Goal: Transaction & Acquisition: Purchase product/service

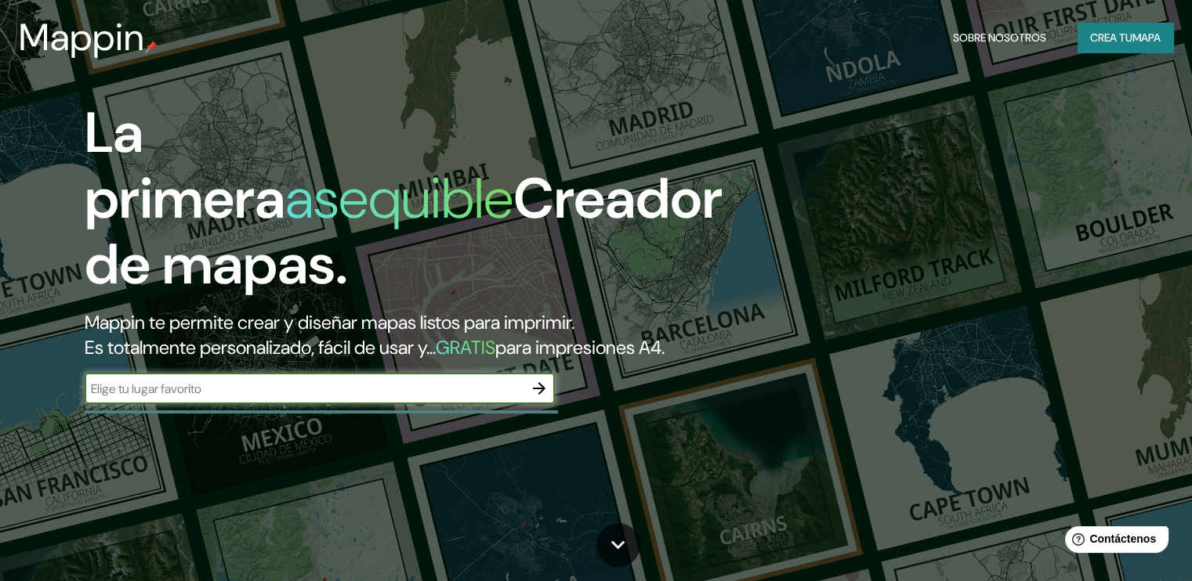
click at [417, 398] on input "text" at bounding box center [304, 389] width 439 height 18
type input "veintiseis de octubre piura"
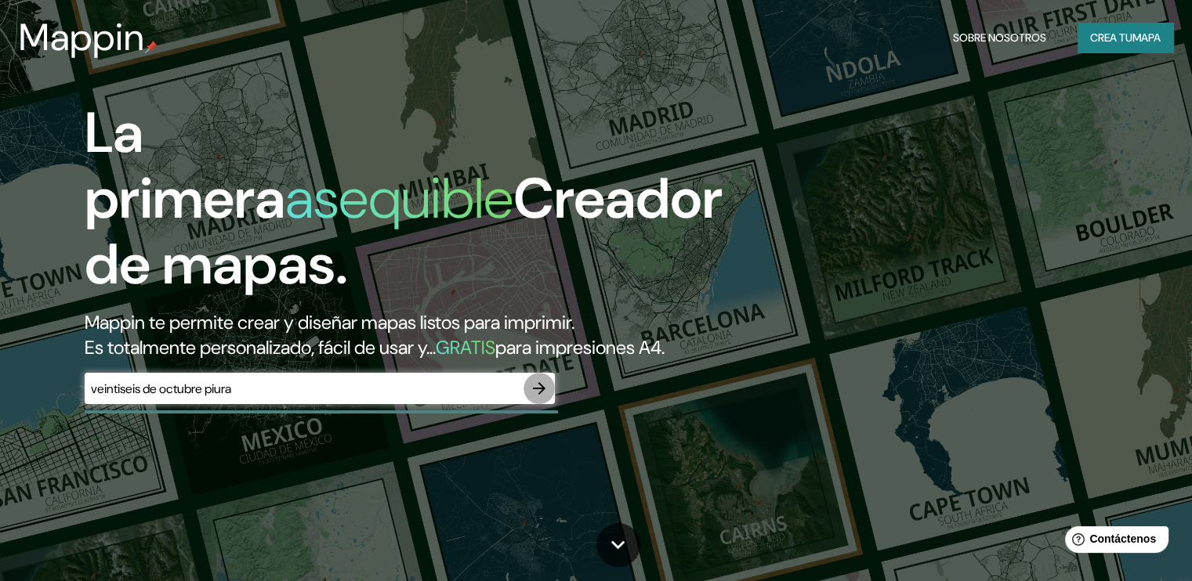
click at [536, 398] on icon "button" at bounding box center [539, 388] width 19 height 19
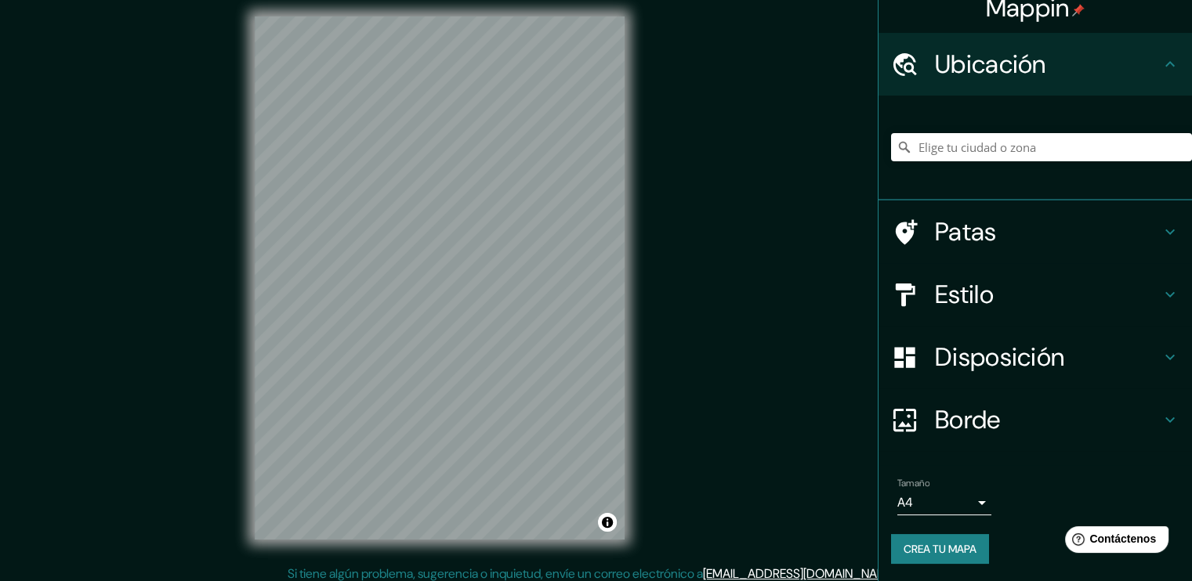
scroll to position [16, 0]
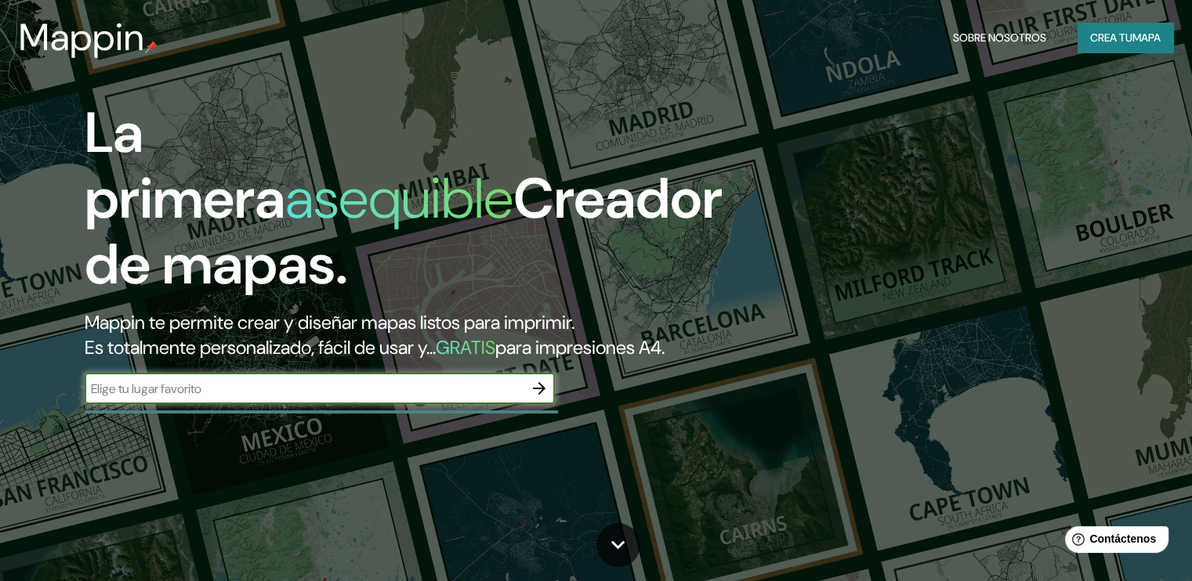
click at [235, 398] on input "text" at bounding box center [304, 389] width 439 height 18
type input "piura"
click at [539, 395] on icon "button" at bounding box center [539, 388] width 13 height 13
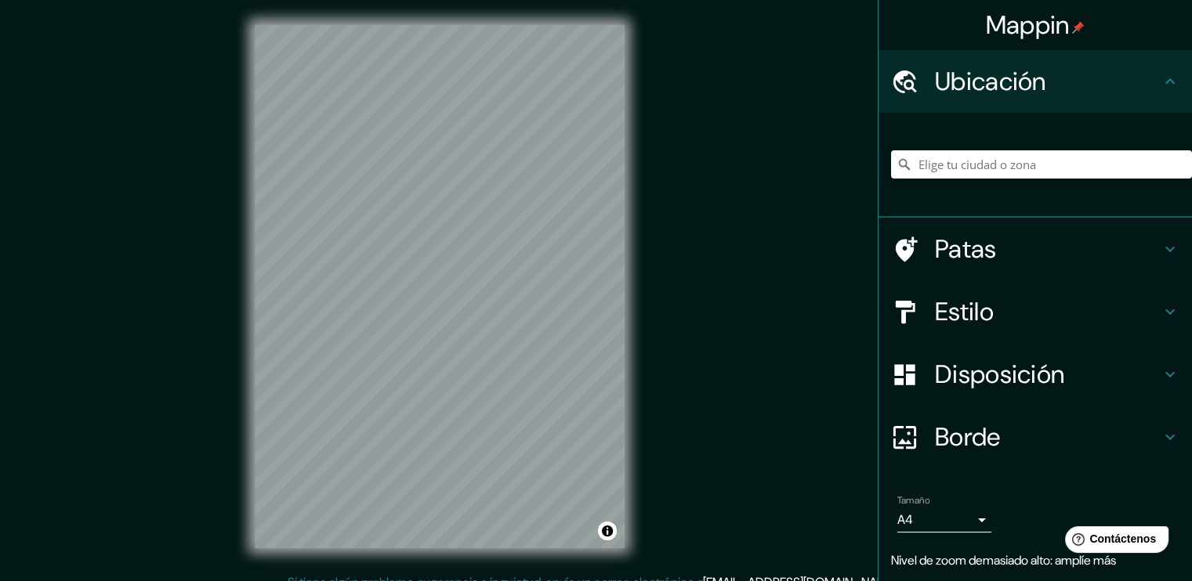
click at [238, 469] on div "© Mapbox © OpenStreetMap Improve this map" at bounding box center [440, 287] width 420 height 574
click at [1028, 318] on h4 "Estilo" at bounding box center [1048, 311] width 226 height 31
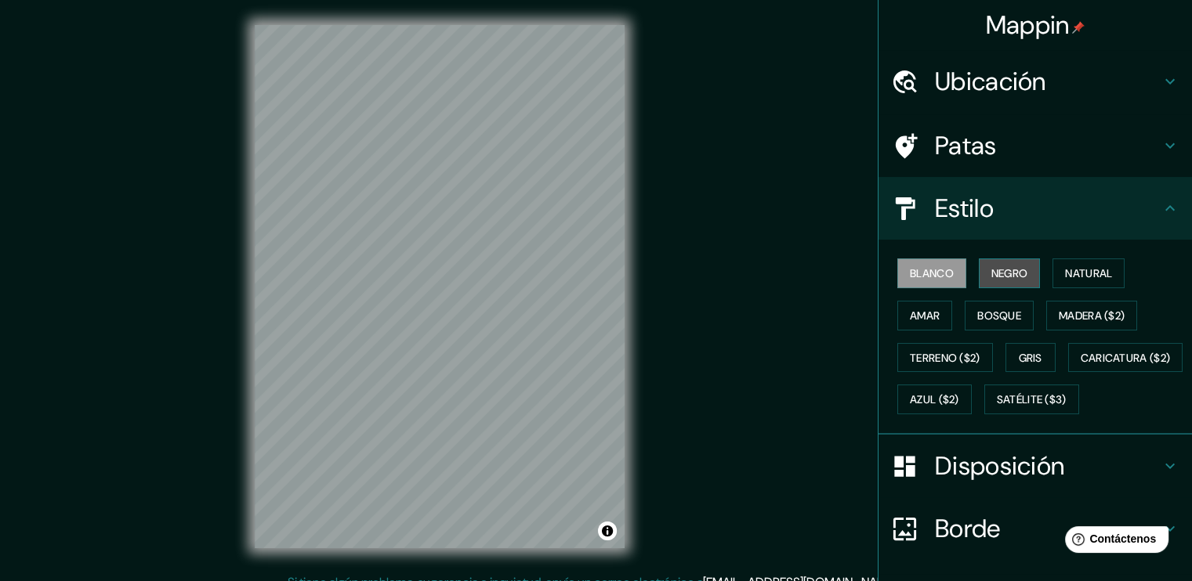
click at [1010, 275] on font "Negro" at bounding box center [1009, 273] width 37 height 14
click at [916, 266] on font "Blanco" at bounding box center [932, 273] width 44 height 14
click at [1066, 320] on font "Madera ($2)" at bounding box center [1092, 316] width 66 height 14
click at [911, 273] on font "Blanco" at bounding box center [932, 273] width 44 height 14
click at [948, 353] on font "Terreno ($2)" at bounding box center [945, 358] width 71 height 14
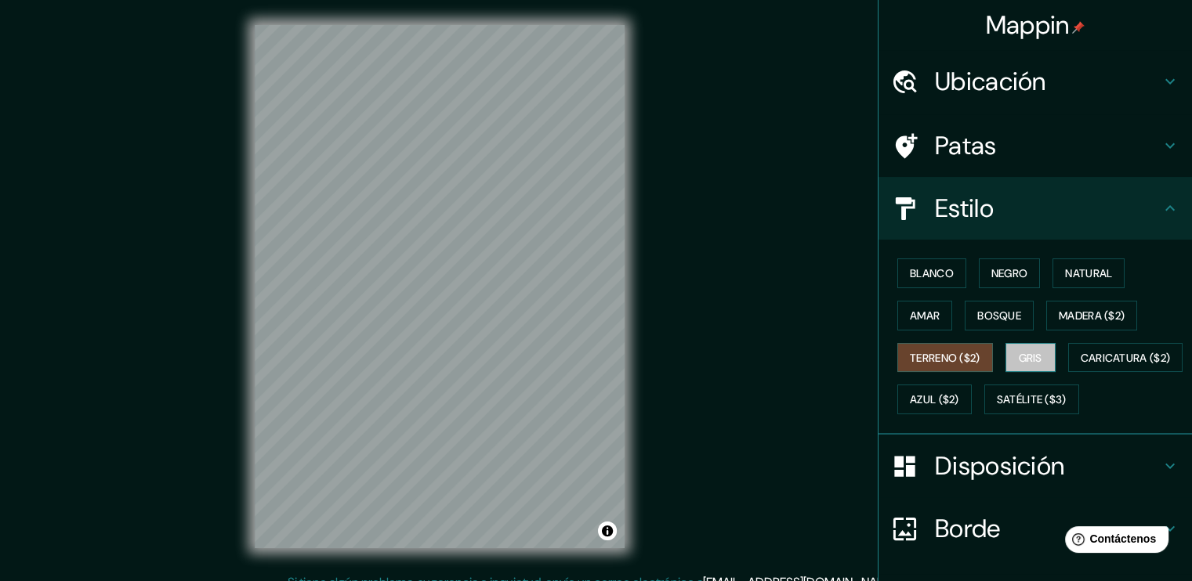
click at [1019, 361] on font "Gris" at bounding box center [1031, 358] width 24 height 14
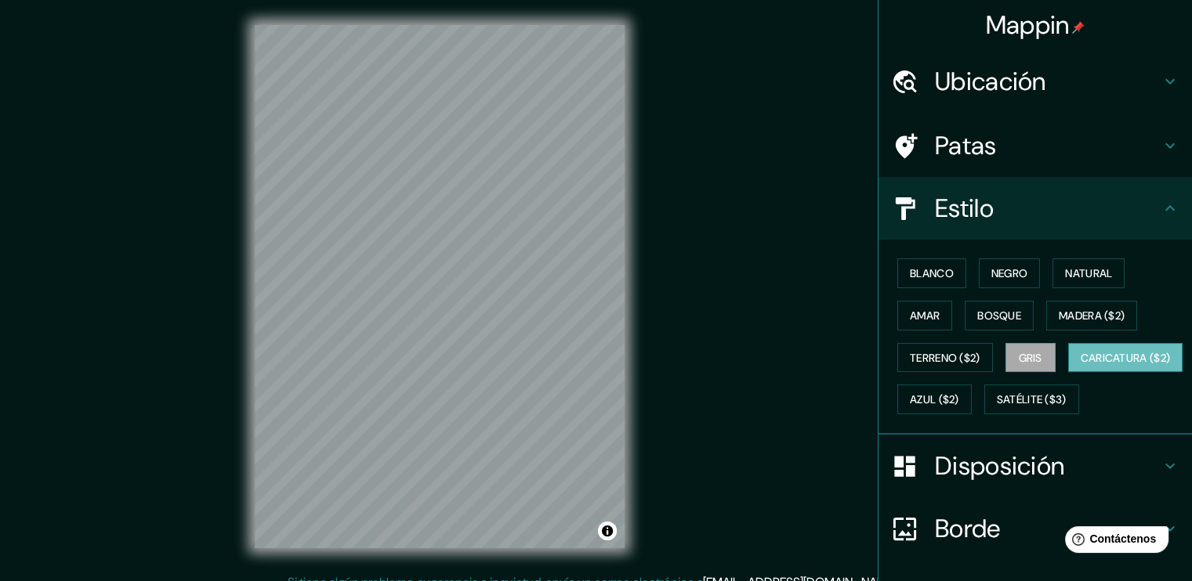
click at [1081, 365] on font "Caricatura ($2)" at bounding box center [1126, 358] width 90 height 14
click at [997, 407] on font "Satélite ($3)" at bounding box center [1032, 400] width 70 height 14
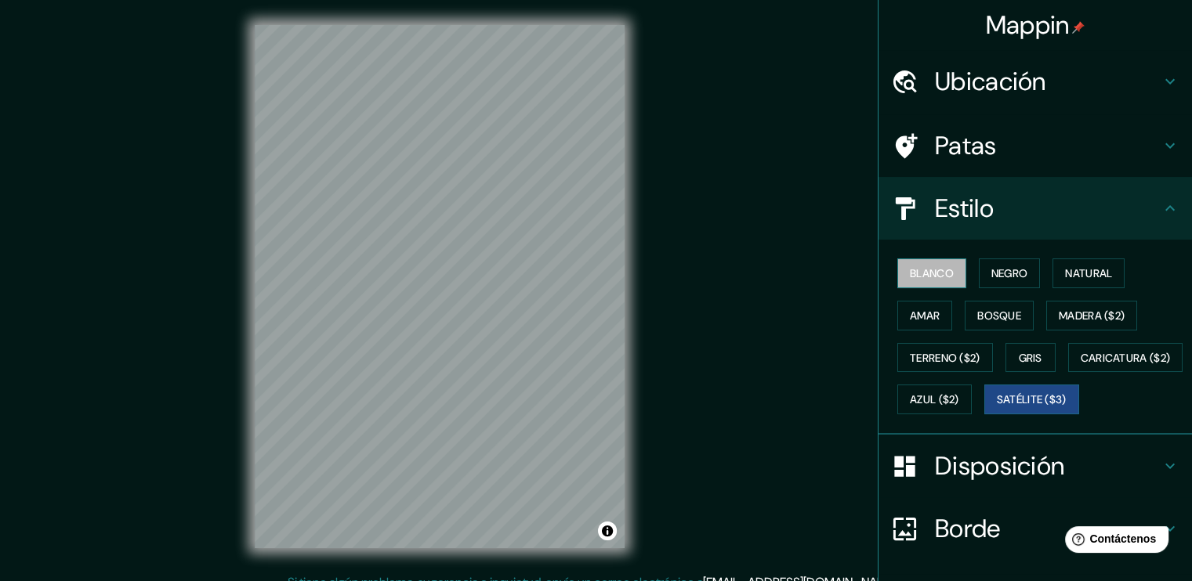
click at [915, 266] on font "Blanco" at bounding box center [932, 273] width 44 height 14
click at [1028, 356] on font "Gris" at bounding box center [1031, 358] width 24 height 14
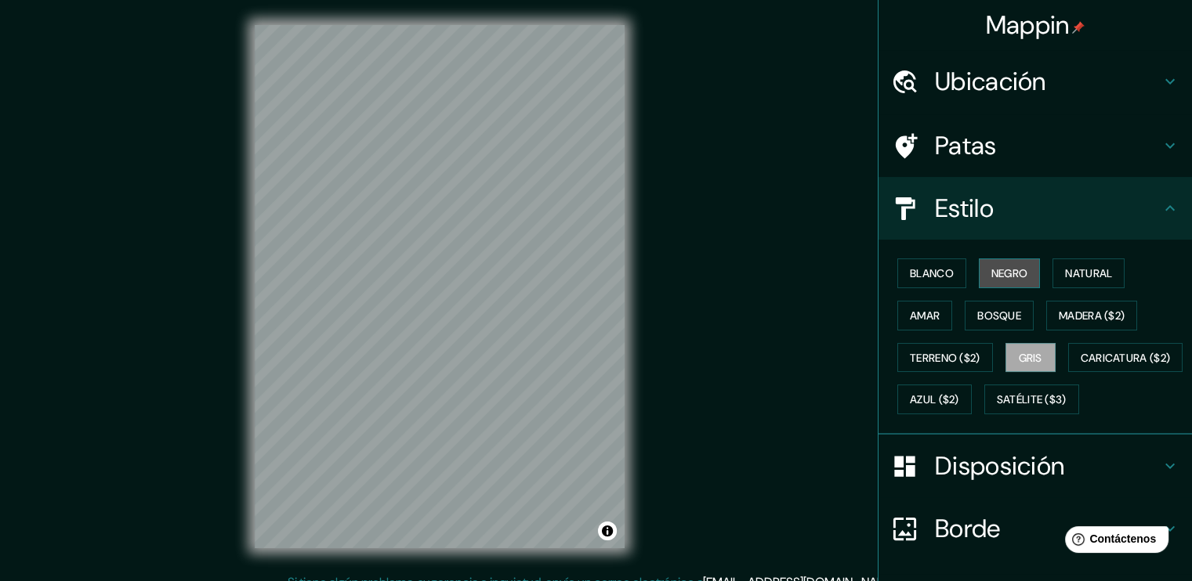
click at [1009, 279] on font "Negro" at bounding box center [1009, 273] width 37 height 14
click at [932, 263] on font "Blanco" at bounding box center [932, 273] width 44 height 20
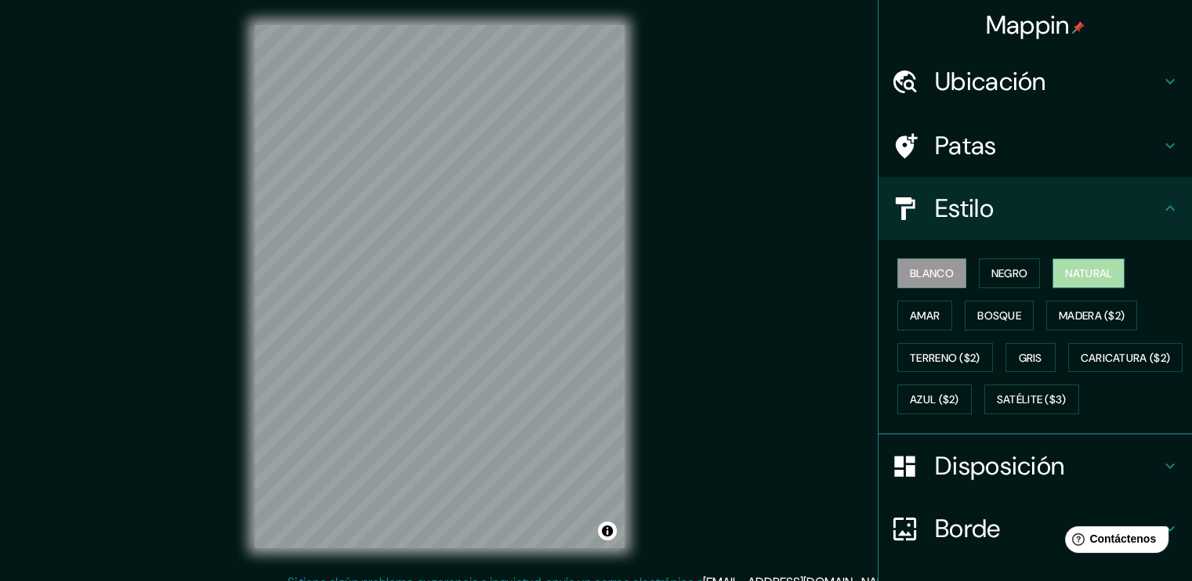
click at [1075, 268] on font "Natural" at bounding box center [1088, 273] width 47 height 14
click at [922, 270] on font "Blanco" at bounding box center [932, 273] width 44 height 14
click at [1065, 272] on font "Natural" at bounding box center [1088, 273] width 47 height 14
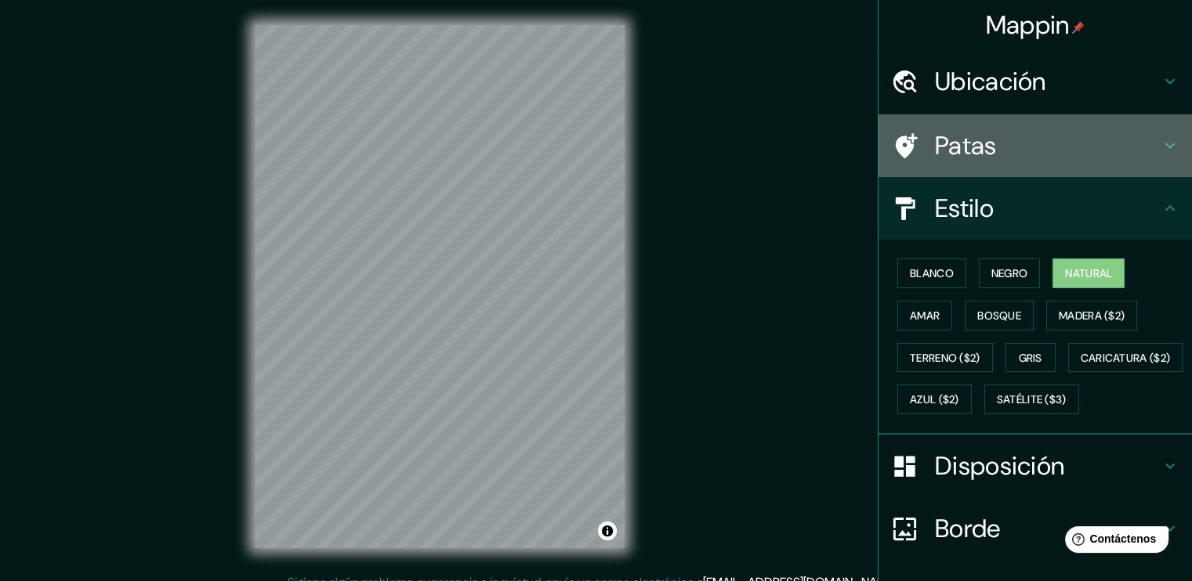
click at [957, 145] on font "Patas" at bounding box center [966, 145] width 62 height 33
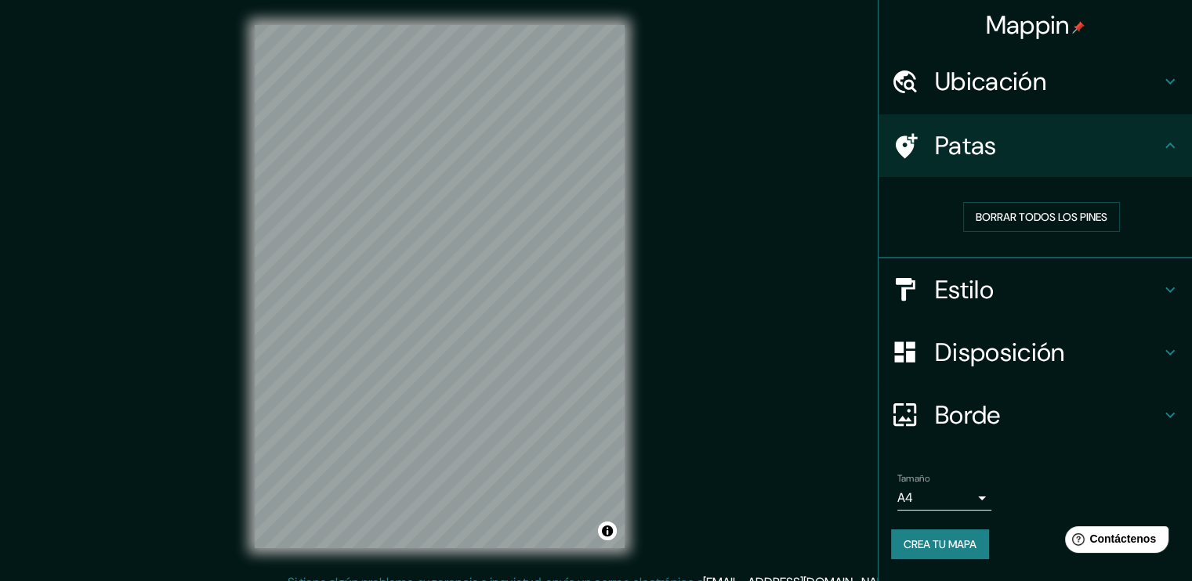
click at [1053, 75] on h4 "Ubicación" at bounding box center [1048, 81] width 226 height 31
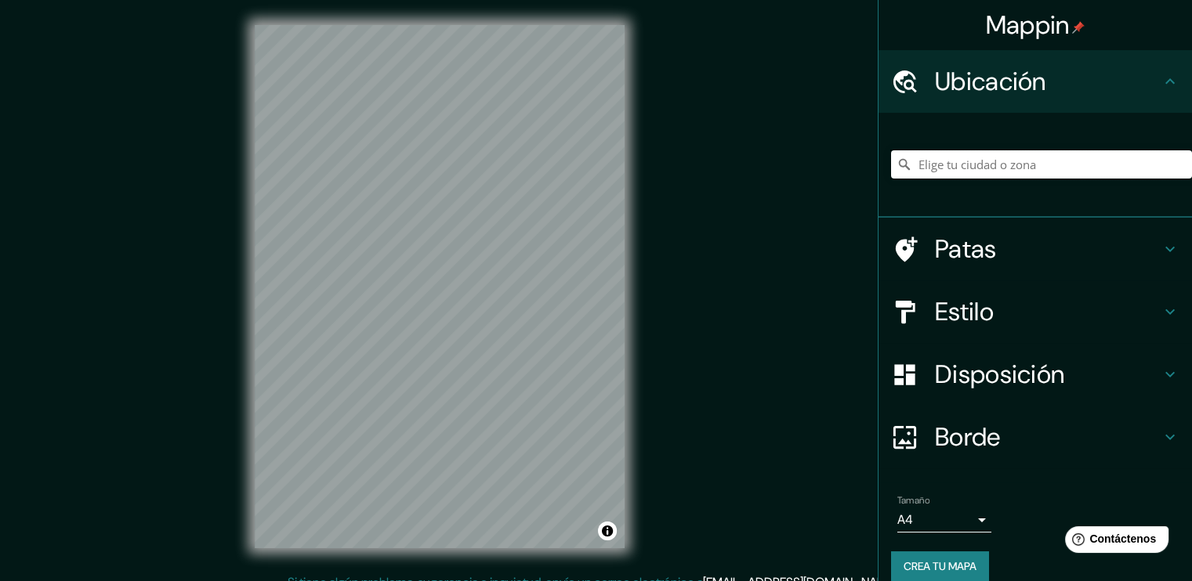
click at [1031, 168] on input "Elige tu ciudad o zona" at bounding box center [1041, 164] width 301 height 28
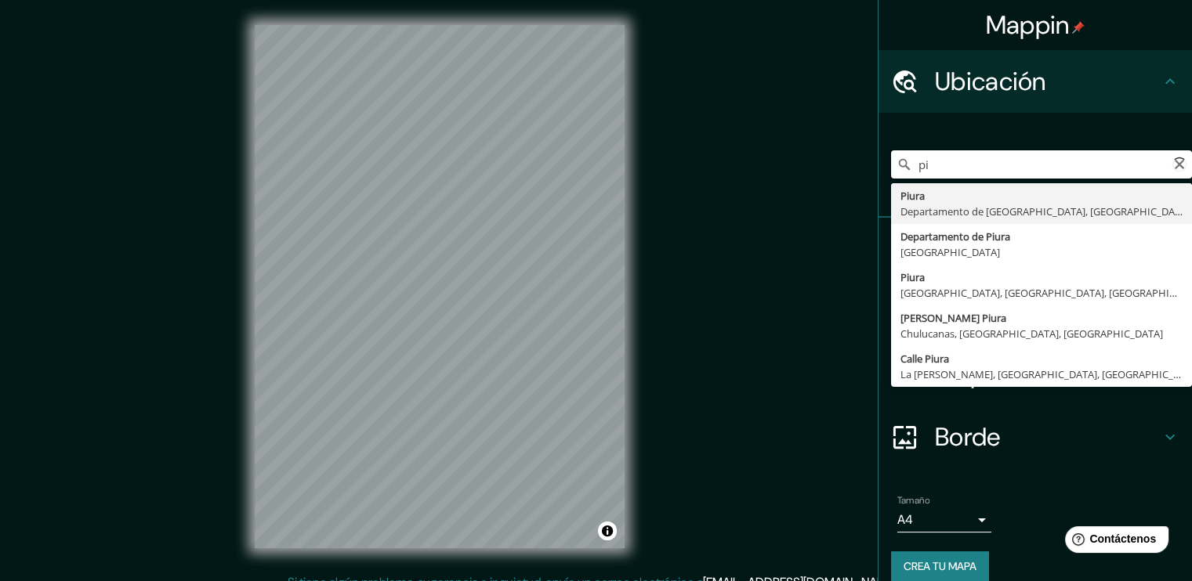
type input "p"
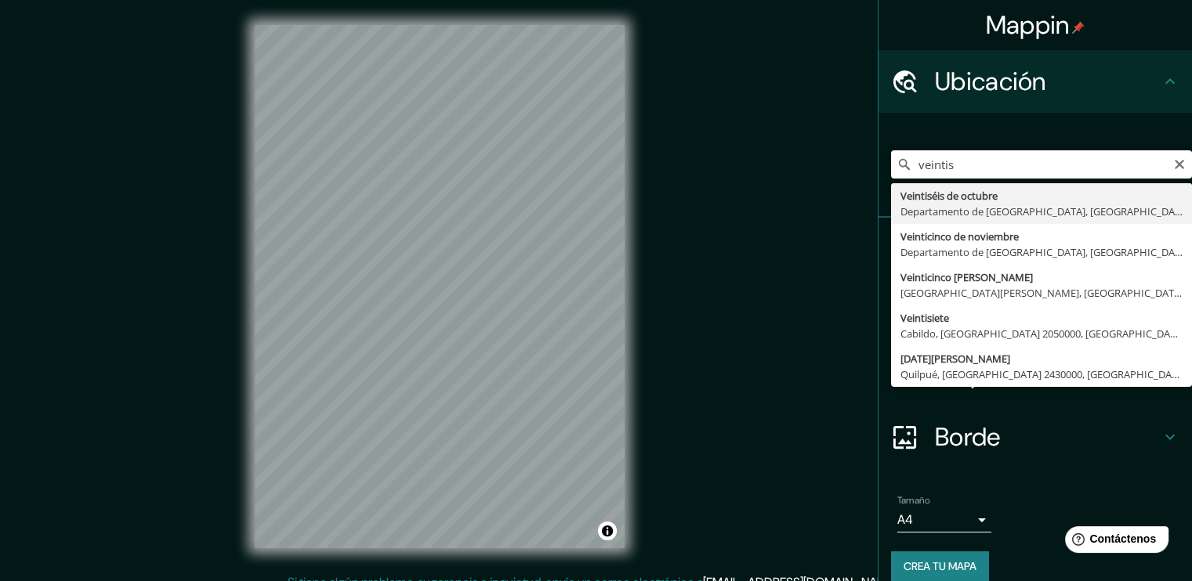
type input "Veintiseis de Octubre, [GEOGRAPHIC_DATA], [GEOGRAPHIC_DATA]"
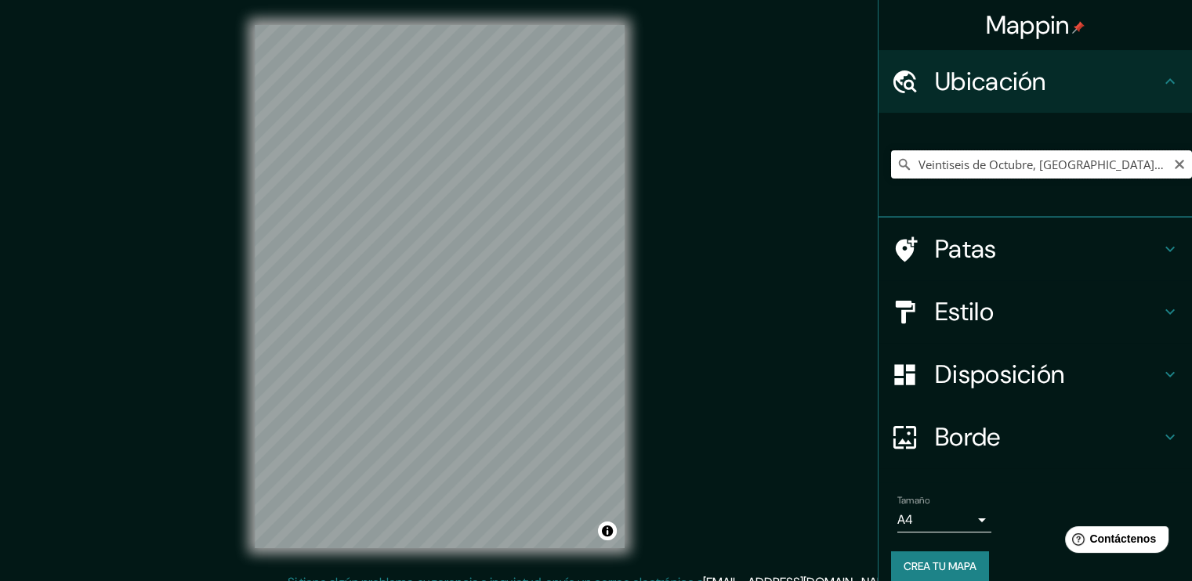
click at [1005, 168] on input "Veintiseis de Octubre, [GEOGRAPHIC_DATA], [GEOGRAPHIC_DATA]" at bounding box center [1041, 164] width 301 height 28
click at [998, 247] on h4 "Patas" at bounding box center [1048, 249] width 226 height 31
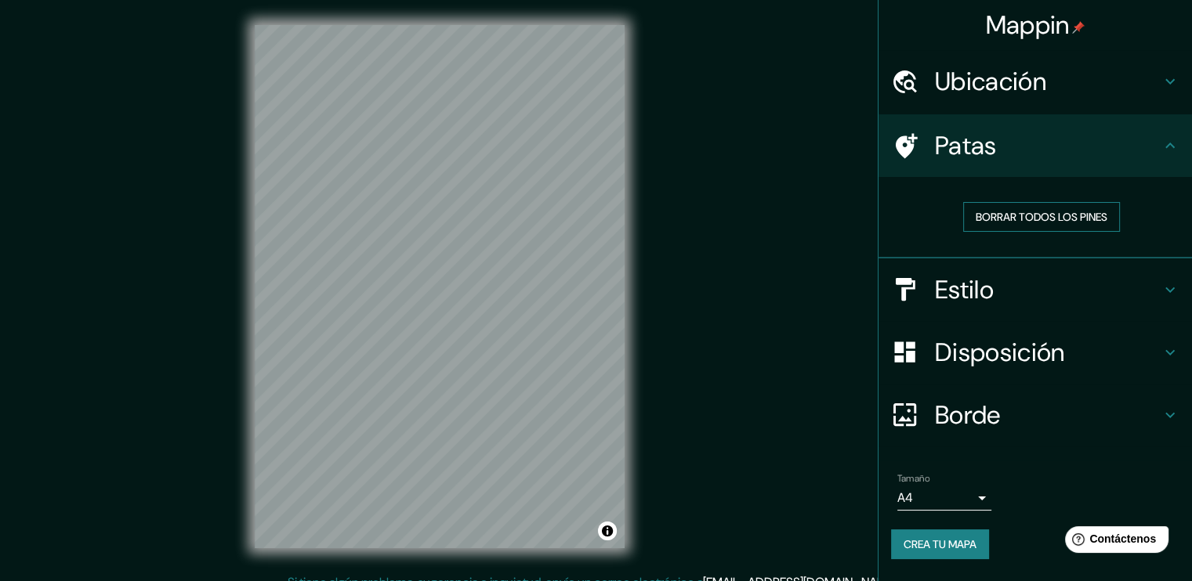
click at [1016, 219] on font "Borrar todos los pines" at bounding box center [1042, 217] width 132 height 14
click at [983, 97] on font "Ubicación" at bounding box center [990, 81] width 111 height 33
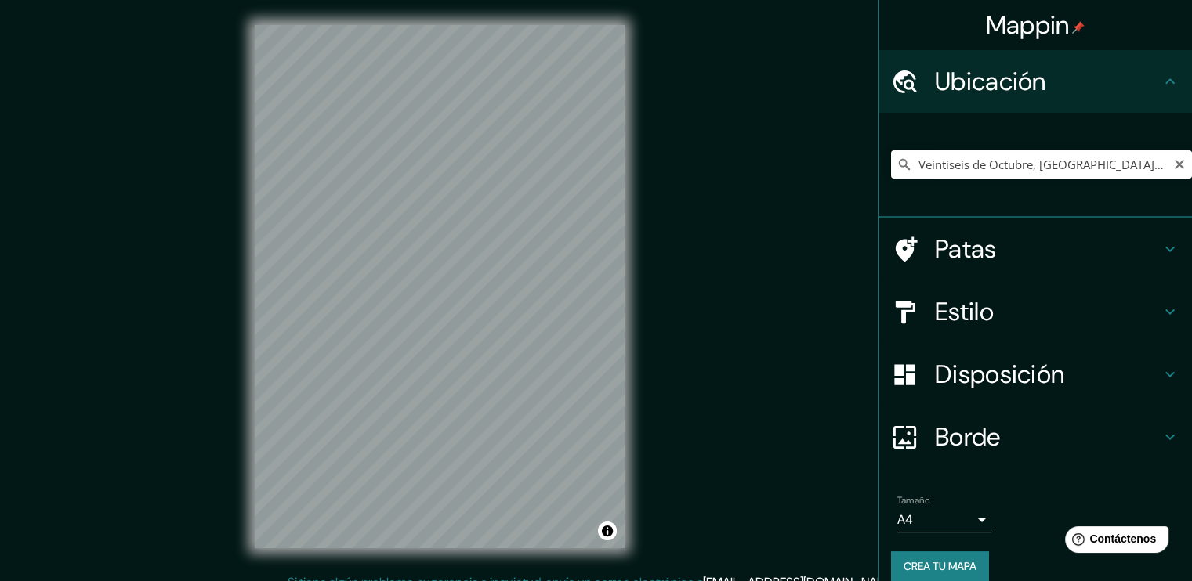
click at [976, 163] on input "Veintiseis de Octubre, [GEOGRAPHIC_DATA], [GEOGRAPHIC_DATA]" at bounding box center [1041, 164] width 301 height 28
click at [1160, 166] on input "Veintiseis de Octubre, [GEOGRAPHIC_DATA], [GEOGRAPHIC_DATA]" at bounding box center [1041, 164] width 301 height 28
click at [950, 328] on div "Estilo" at bounding box center [1034, 312] width 313 height 63
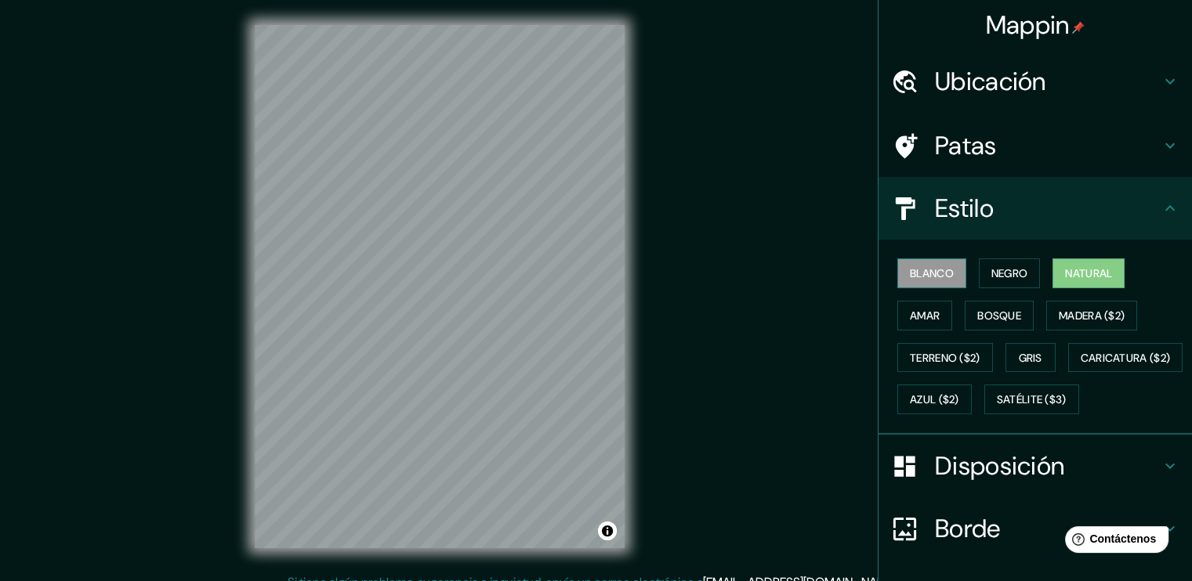
click at [921, 275] on font "Blanco" at bounding box center [932, 273] width 44 height 14
click at [954, 215] on font "Estilo" at bounding box center [964, 208] width 59 height 33
click at [1134, 211] on h4 "Estilo" at bounding box center [1048, 208] width 226 height 31
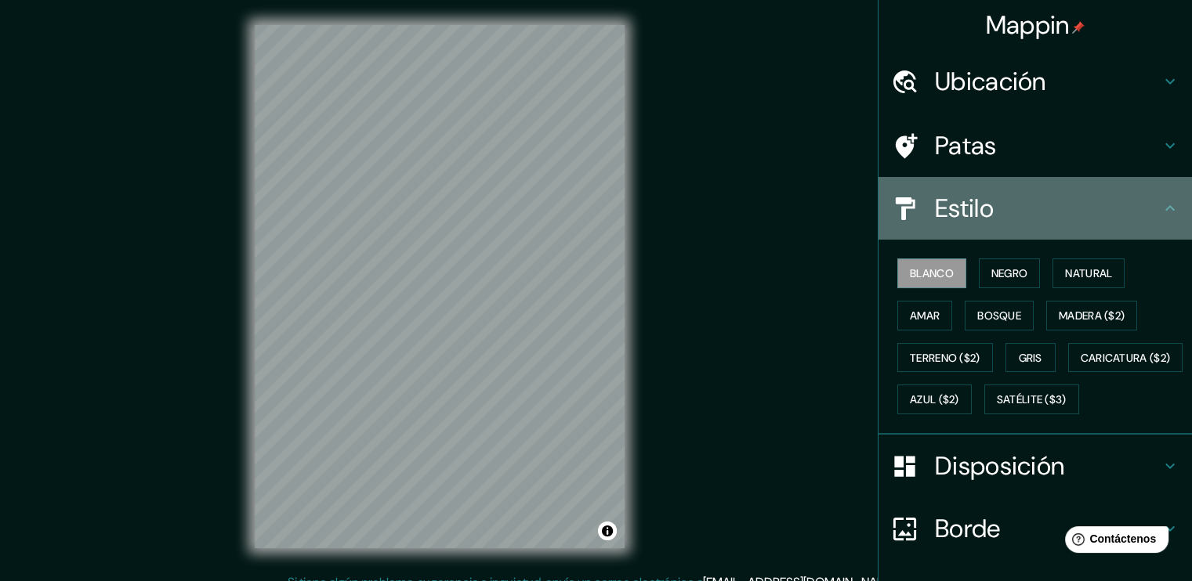
click at [1161, 212] on icon at bounding box center [1170, 208] width 19 height 19
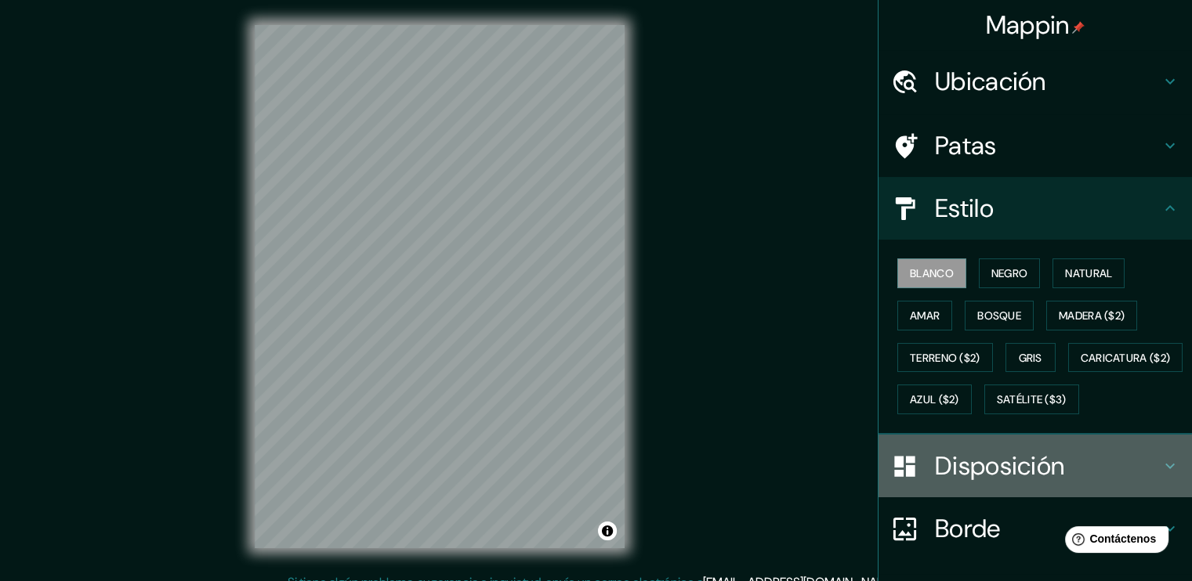
click at [1009, 483] on font "Disposición" at bounding box center [999, 466] width 129 height 33
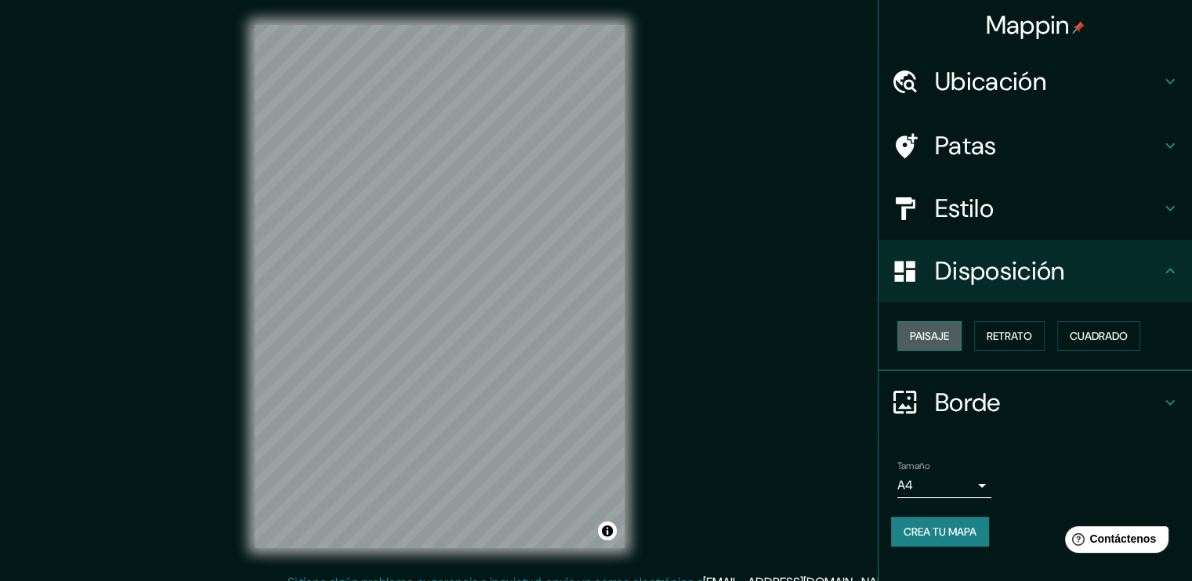
click at [947, 338] on font "Paisaje" at bounding box center [929, 336] width 39 height 14
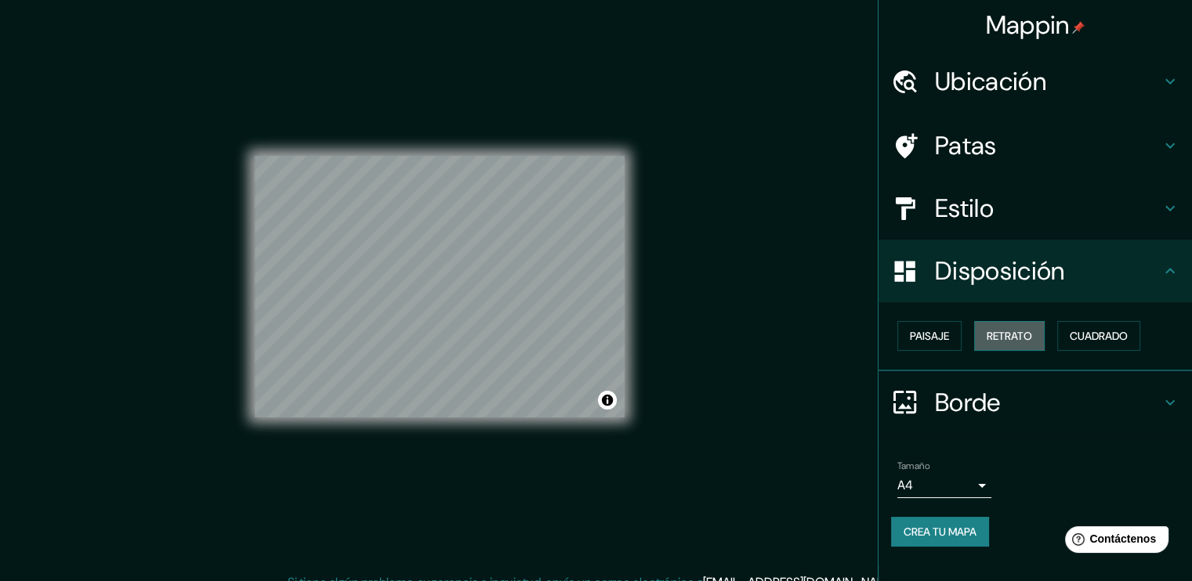
click at [1003, 336] on font "Retrato" at bounding box center [1009, 336] width 45 height 14
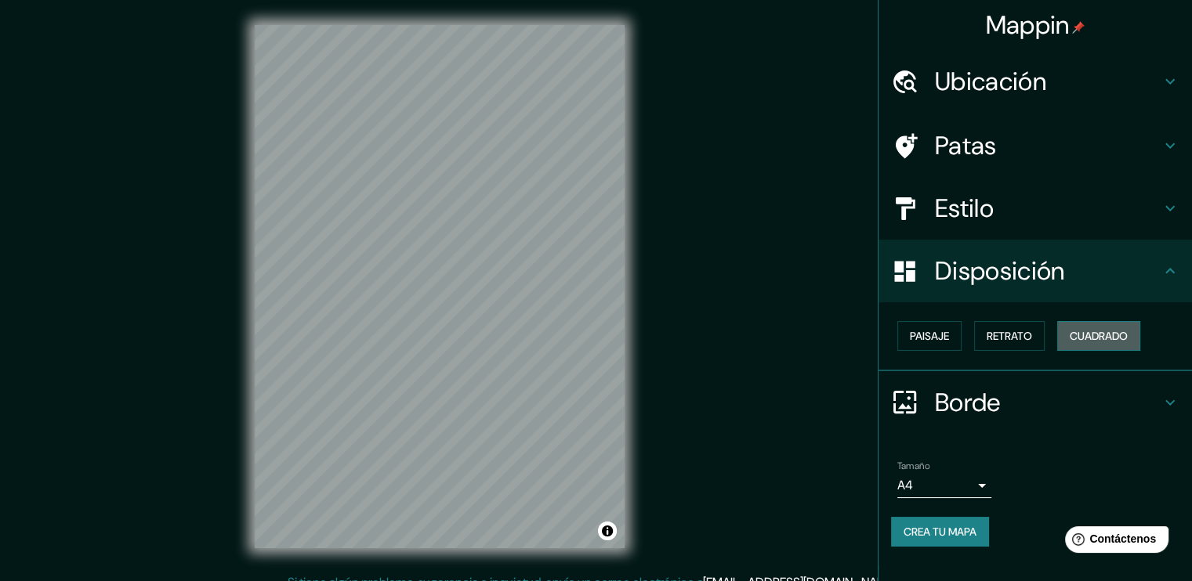
click at [1092, 342] on font "Cuadrado" at bounding box center [1099, 336] width 58 height 14
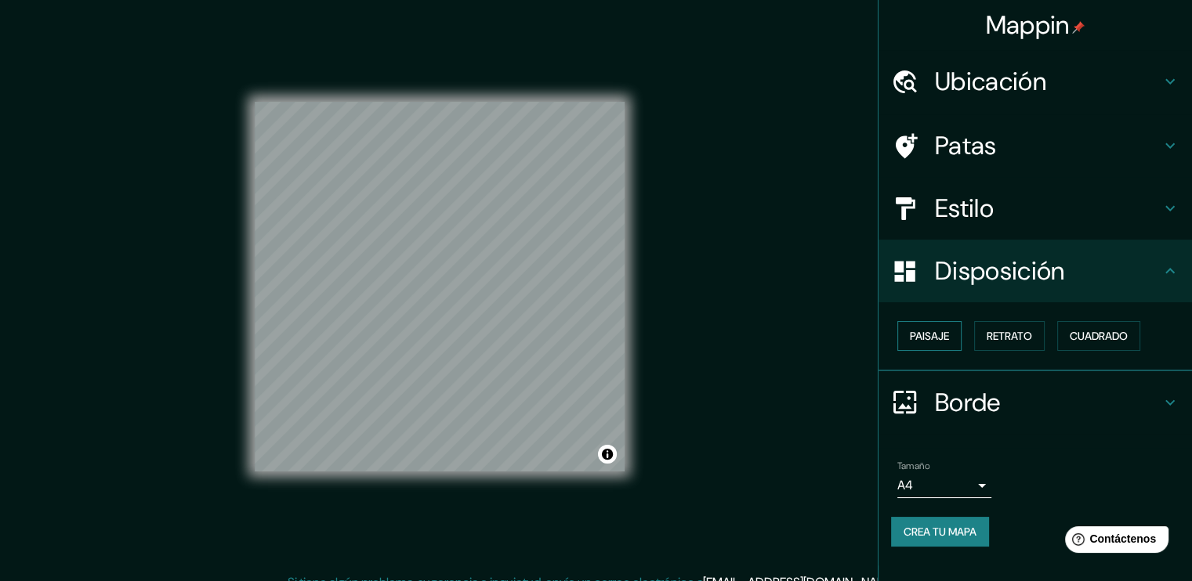
click at [940, 342] on font "Paisaje" at bounding box center [929, 336] width 39 height 20
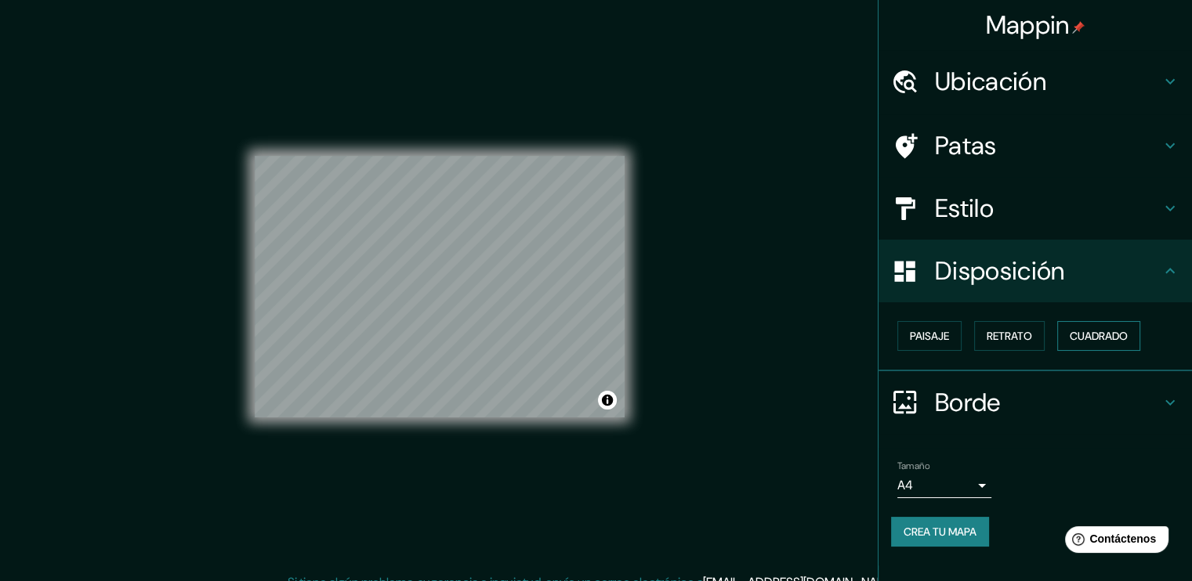
click at [1081, 336] on font "Cuadrado" at bounding box center [1099, 336] width 58 height 14
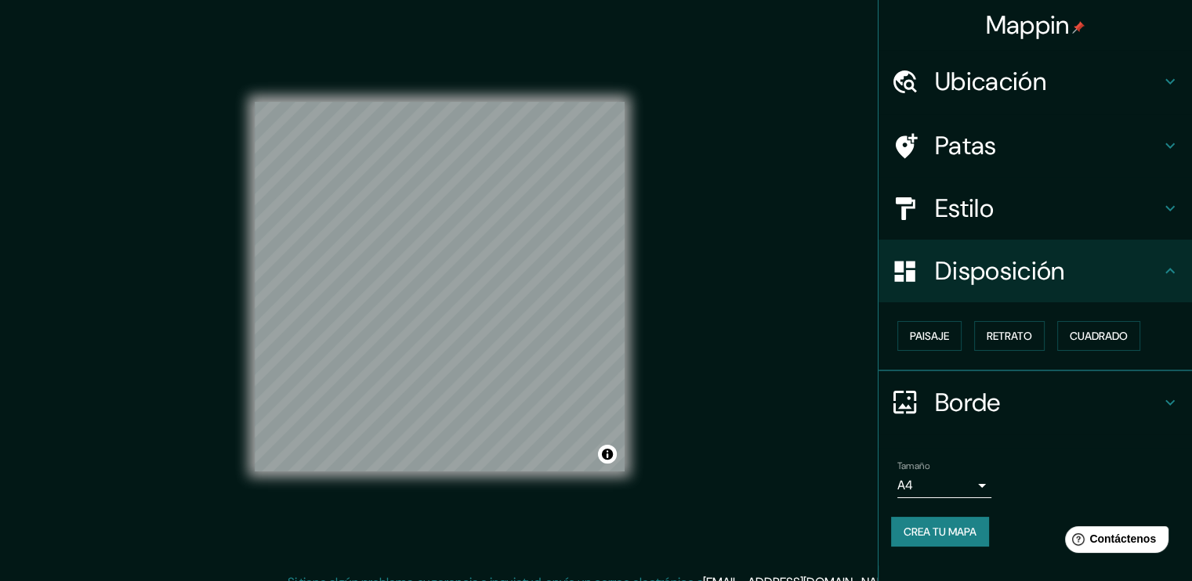
click at [1037, 400] on h4 "Borde" at bounding box center [1048, 402] width 226 height 31
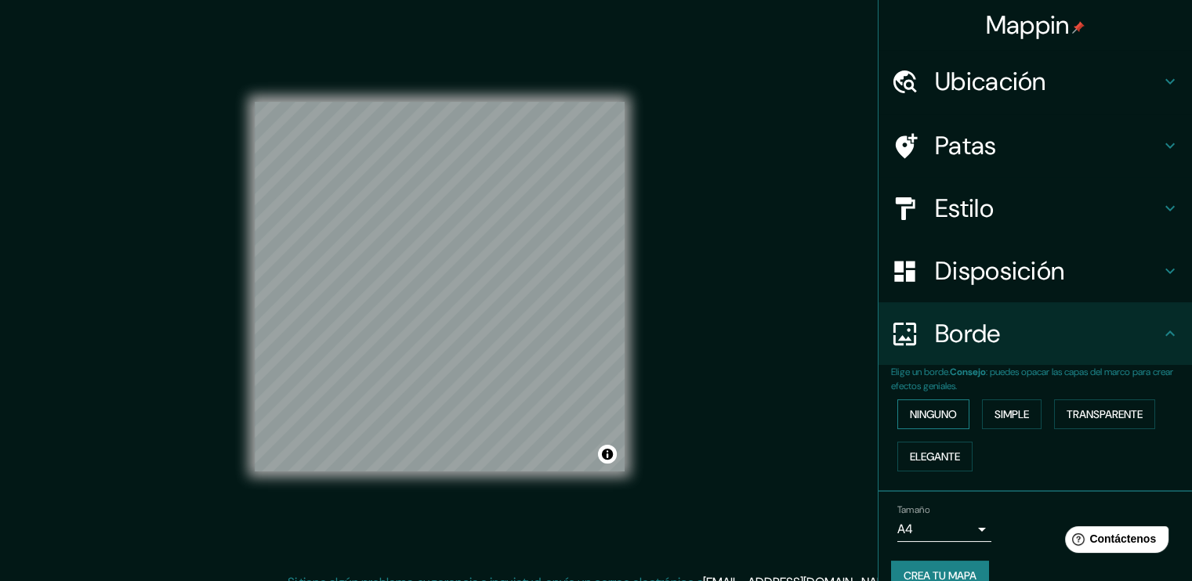
click at [928, 415] on font "Ninguno" at bounding box center [933, 414] width 47 height 14
click at [1019, 425] on button "Simple" at bounding box center [1012, 415] width 60 height 30
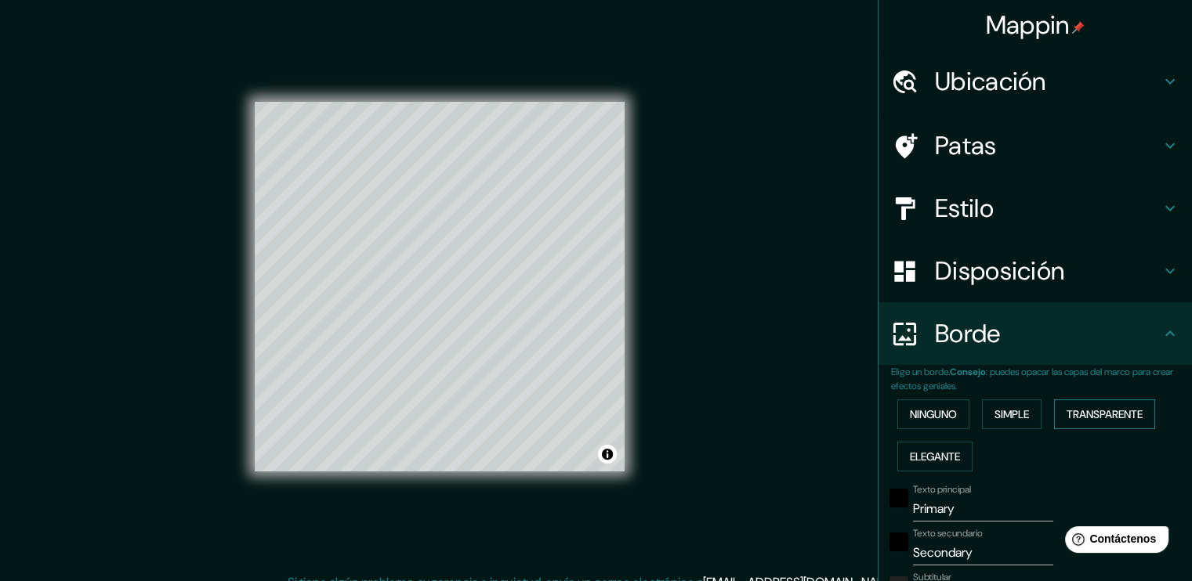
click at [1080, 413] on font "Transparente" at bounding box center [1104, 414] width 76 height 14
click at [943, 455] on font "Elegante" at bounding box center [935, 457] width 50 height 14
click at [917, 409] on font "Ninguno" at bounding box center [933, 414] width 47 height 14
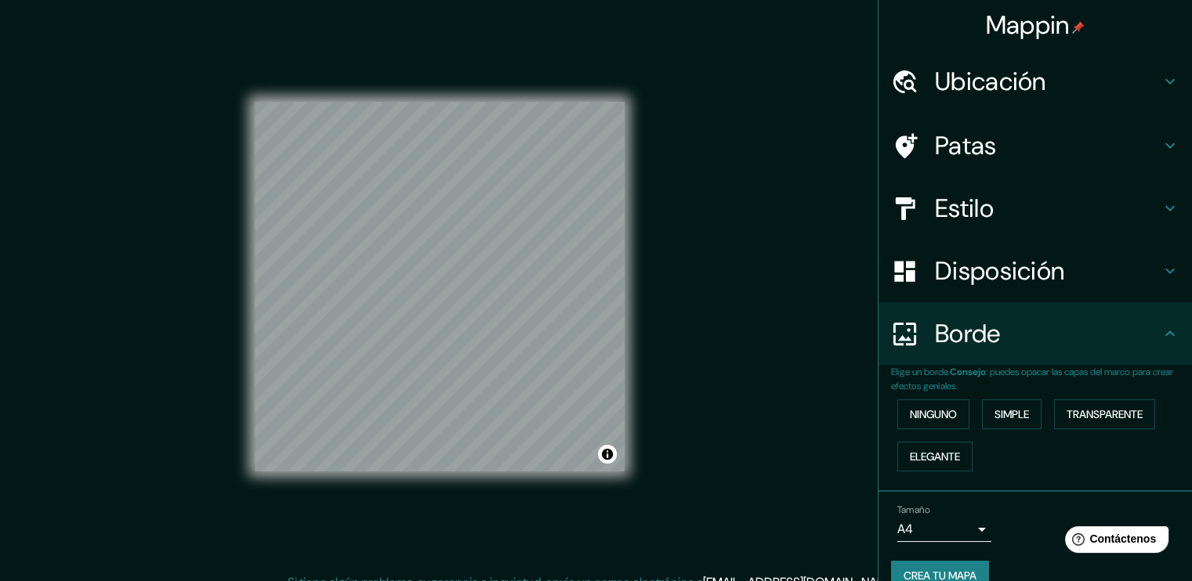
click at [1103, 334] on h4 "Borde" at bounding box center [1048, 333] width 226 height 31
click at [1161, 332] on icon at bounding box center [1170, 333] width 19 height 19
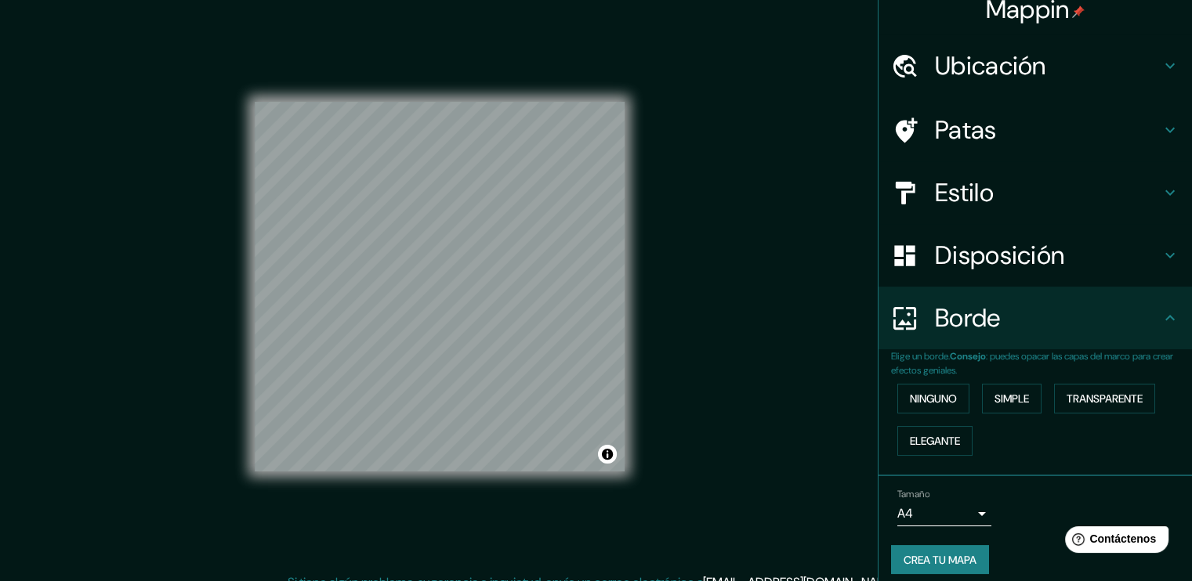
scroll to position [25, 0]
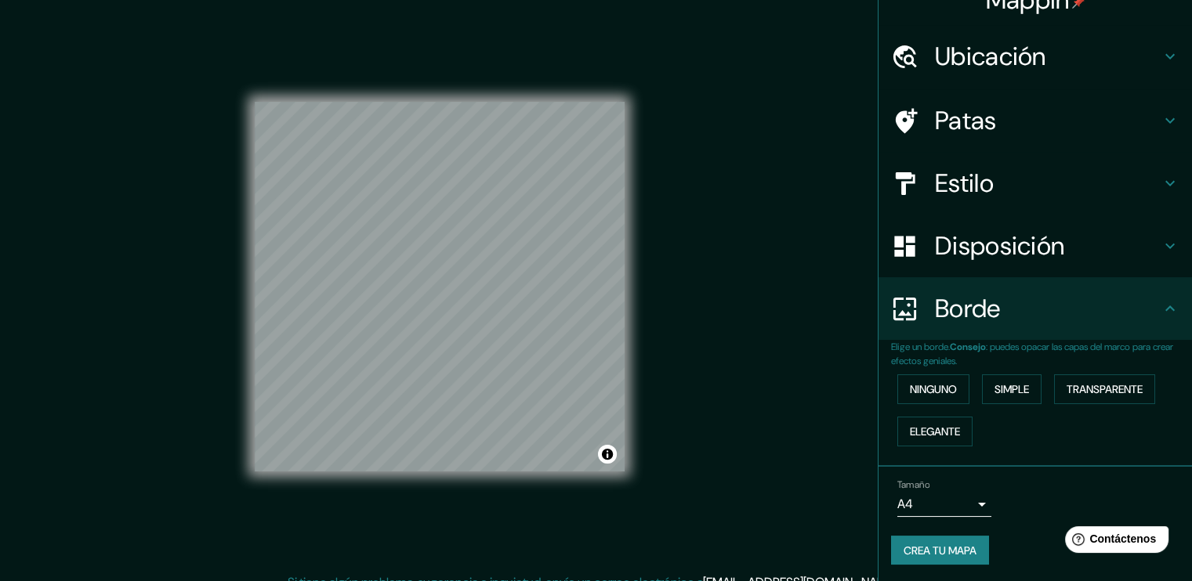
click at [953, 507] on body "Mappin Ubicación Veintiseis de Octubre, [GEOGRAPHIC_DATA], [GEOGRAPHIC_DATA] Pa…" at bounding box center [596, 290] width 1192 height 581
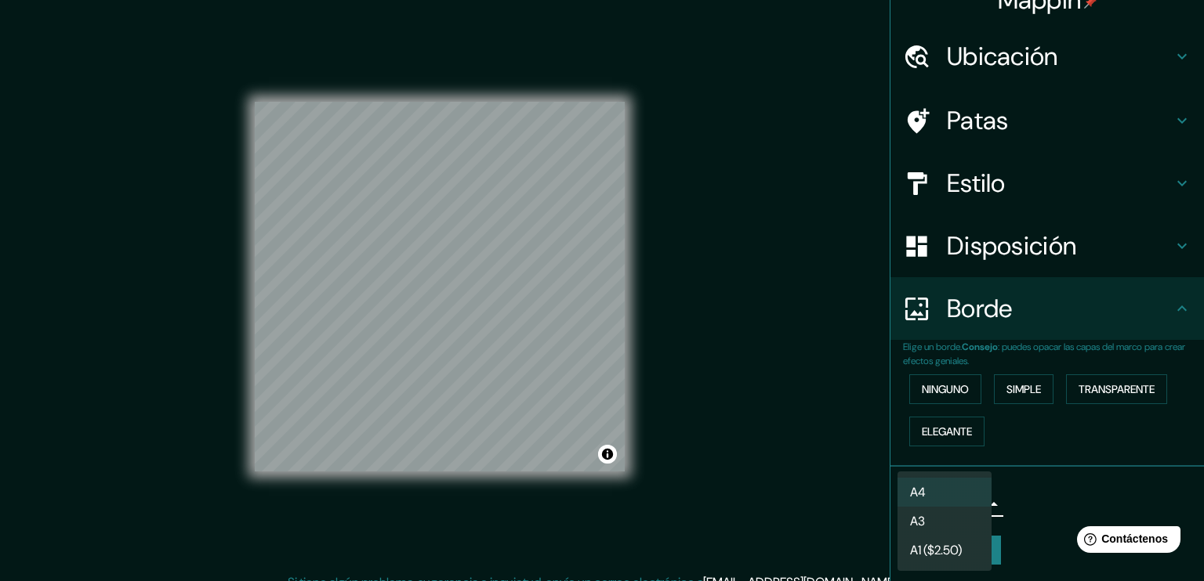
click at [963, 493] on li "A4" at bounding box center [944, 492] width 94 height 29
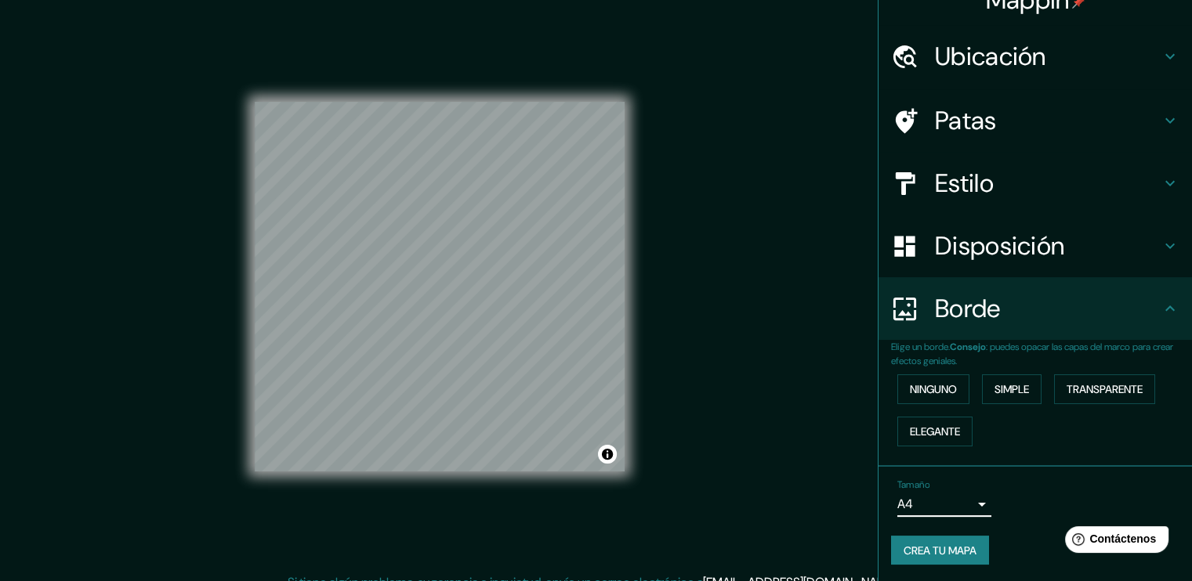
click at [950, 548] on font "Crea tu mapa" at bounding box center [939, 551] width 73 height 14
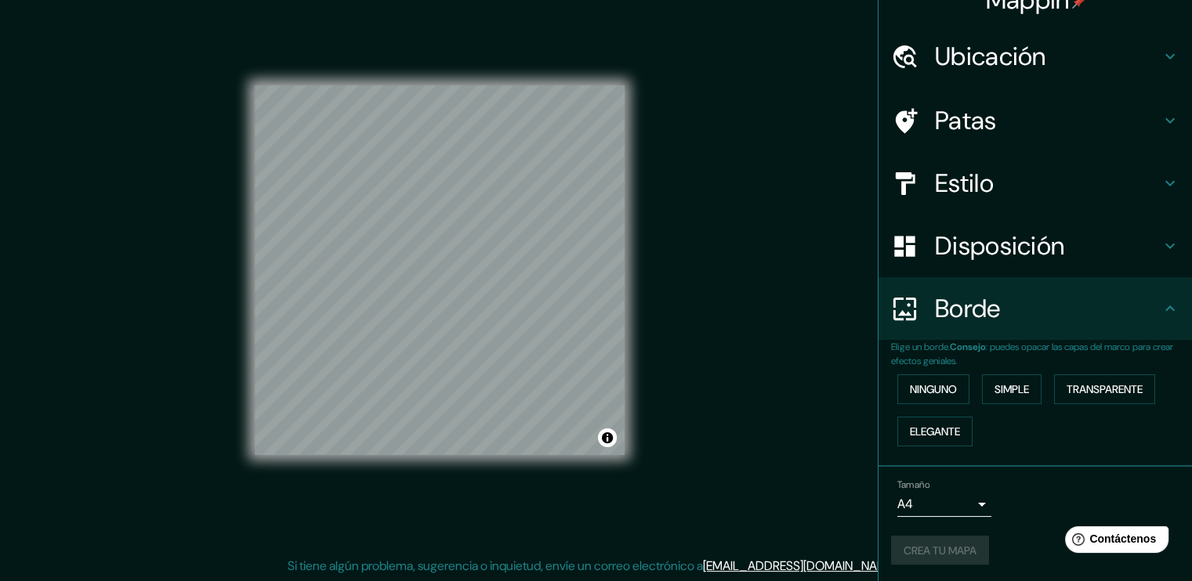
scroll to position [0, 0]
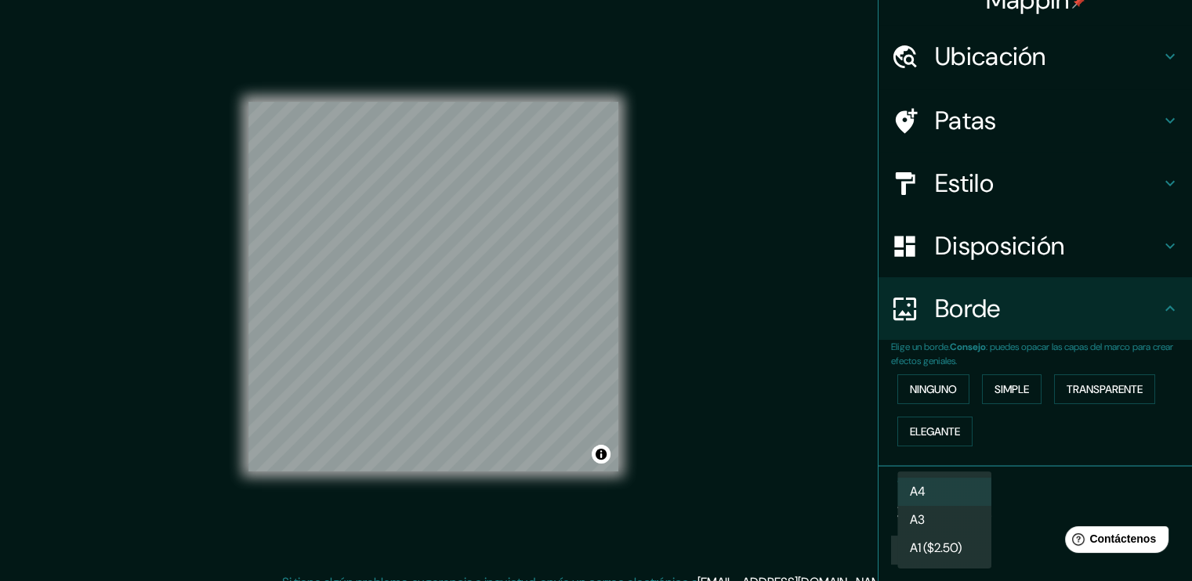
click at [941, 506] on body "Mappin Ubicación Veintiseis de Octubre, [GEOGRAPHIC_DATA], [GEOGRAPHIC_DATA] Pa…" at bounding box center [596, 290] width 1192 height 581
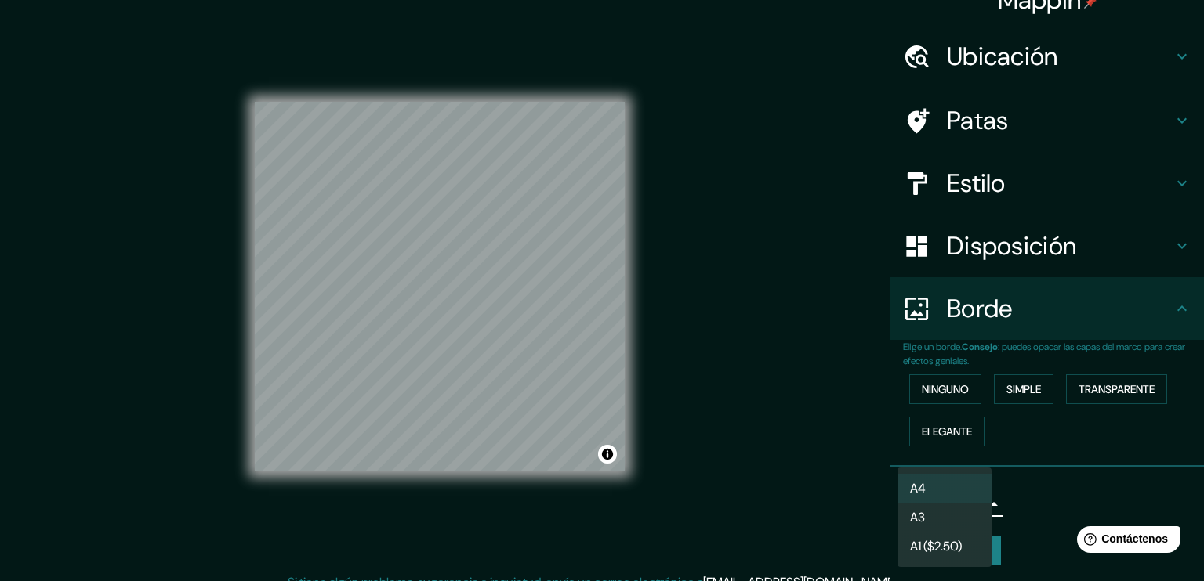
click at [943, 504] on li "A3" at bounding box center [944, 517] width 94 height 29
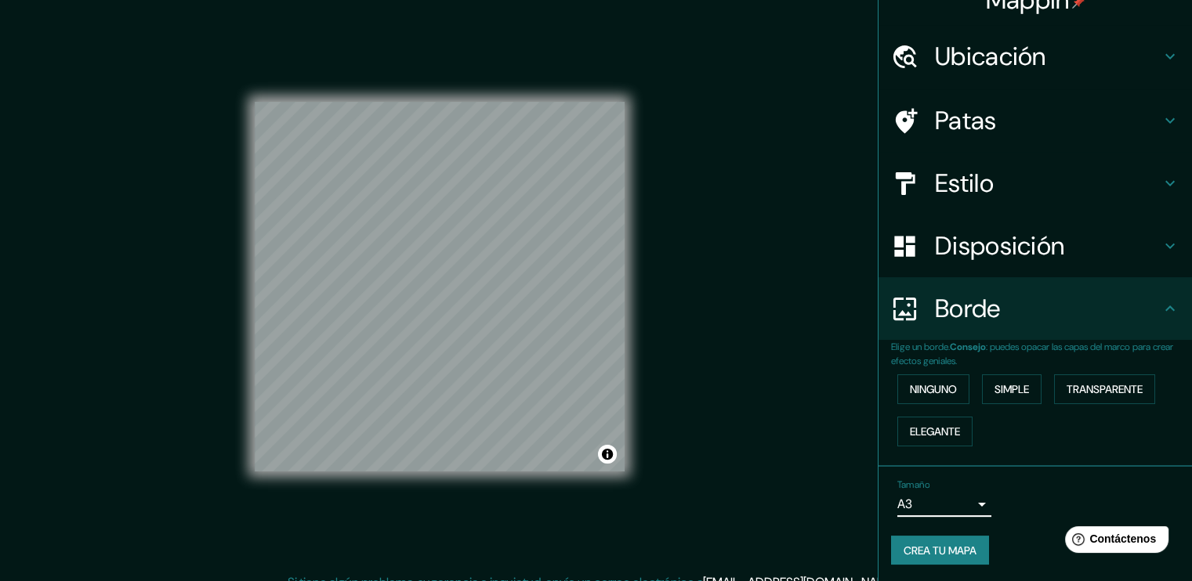
click at [943, 504] on body "Mappin Ubicación Veintiseis de Octubre, [GEOGRAPHIC_DATA], [GEOGRAPHIC_DATA] Pa…" at bounding box center [596, 290] width 1192 height 581
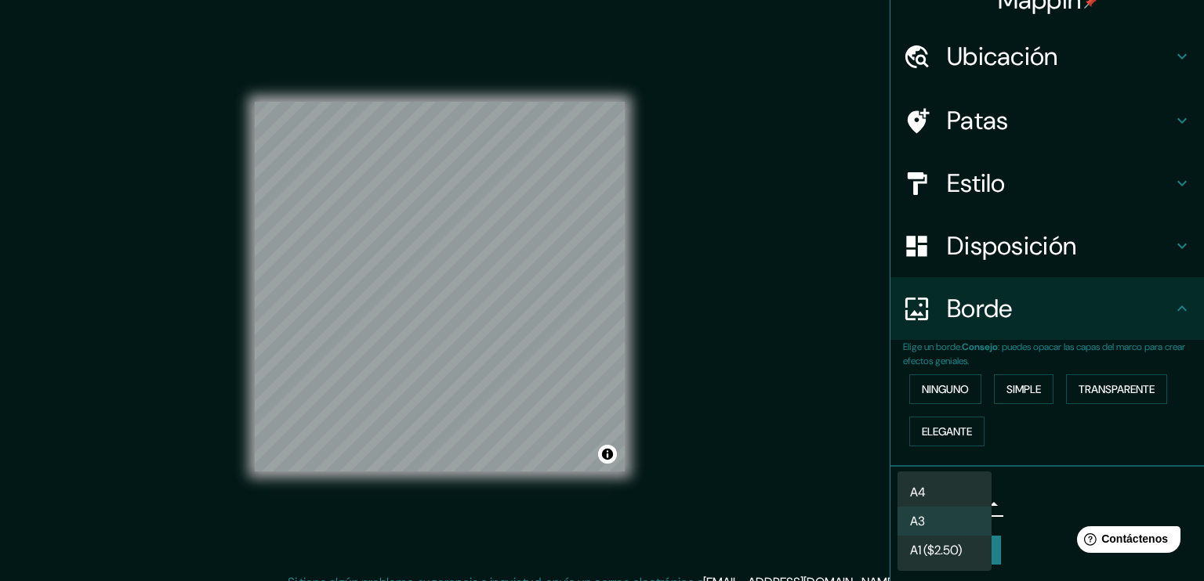
click at [940, 482] on li "A4" at bounding box center [944, 492] width 94 height 29
type input "single"
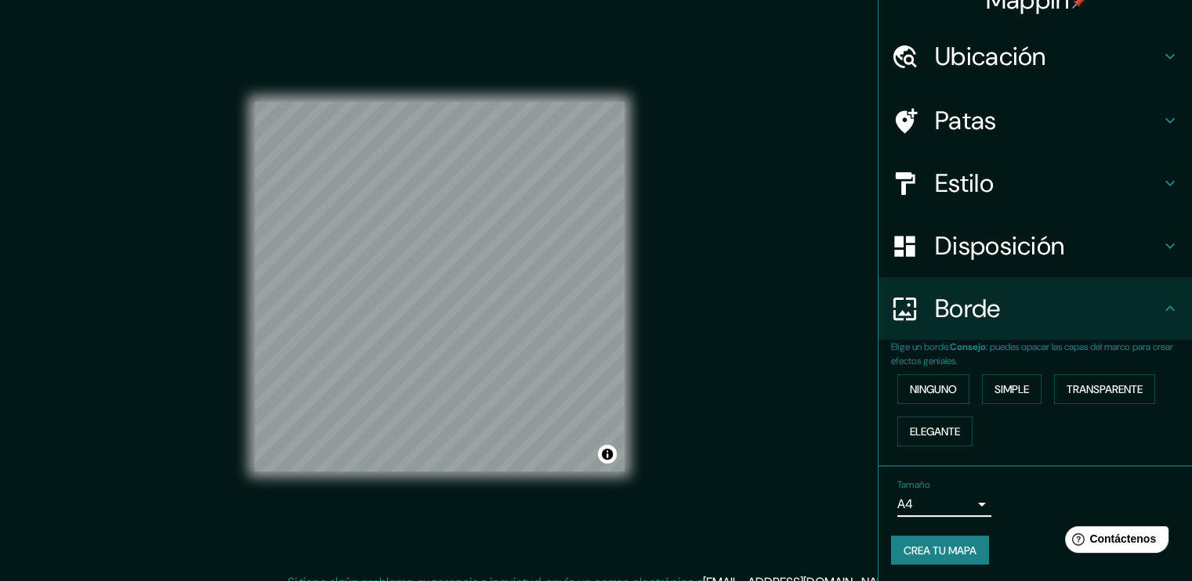
click at [931, 552] on font "Crea tu mapa" at bounding box center [939, 551] width 73 height 14
click at [911, 389] on font "Ninguno" at bounding box center [933, 389] width 47 height 14
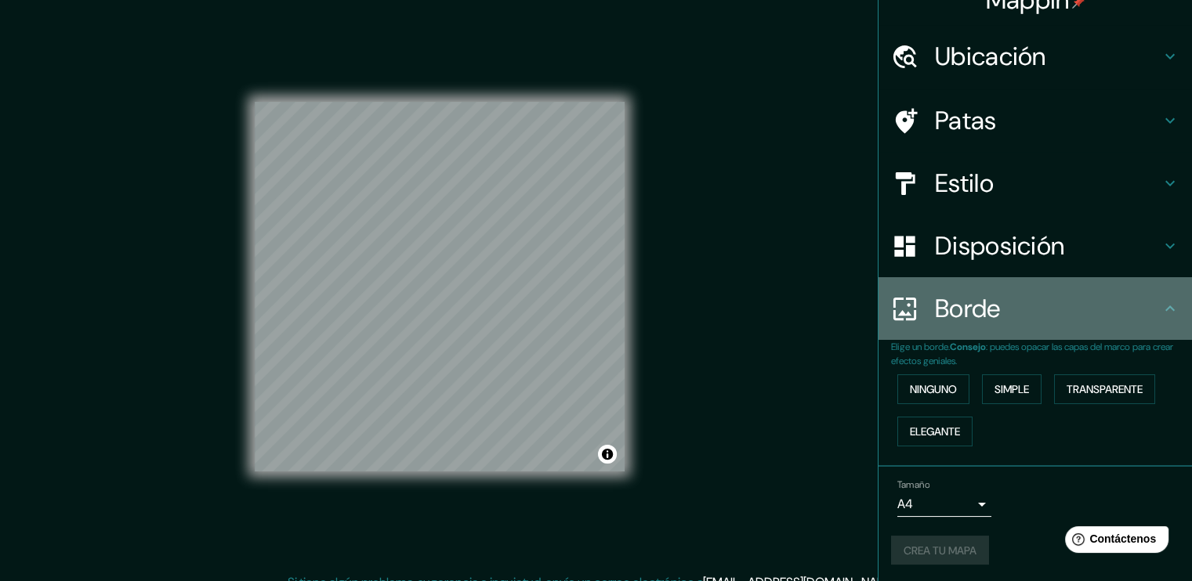
click at [1167, 303] on div "Borde" at bounding box center [1034, 308] width 313 height 63
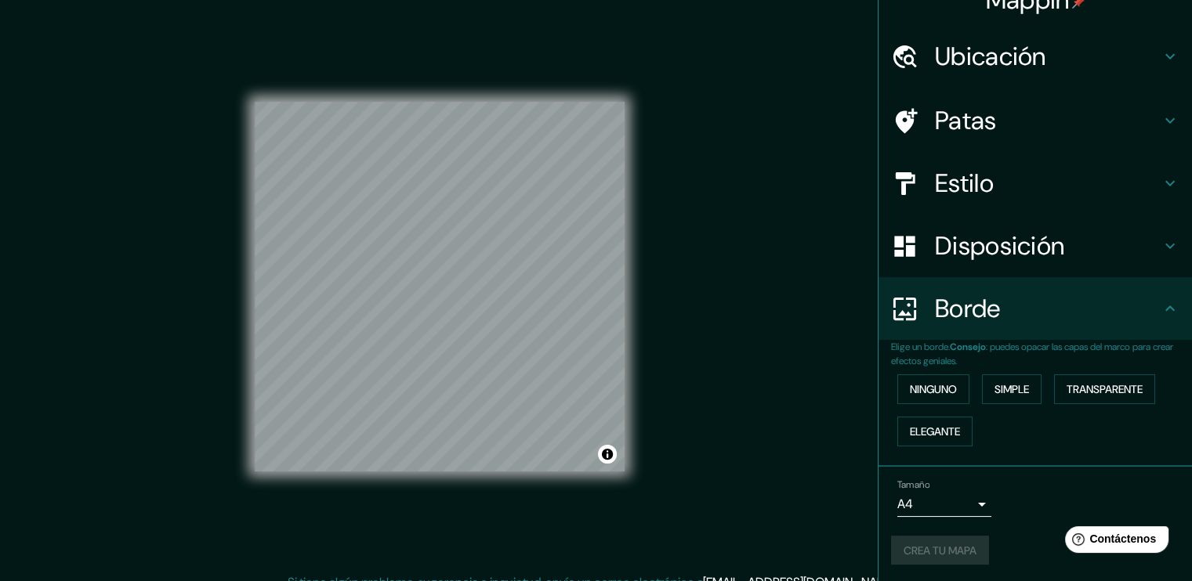
click at [1166, 306] on icon at bounding box center [1170, 308] width 19 height 19
click at [959, 501] on body "Mappin Ubicación Veintiseis de Octubre, [GEOGRAPHIC_DATA], [GEOGRAPHIC_DATA] Pa…" at bounding box center [596, 290] width 1192 height 581
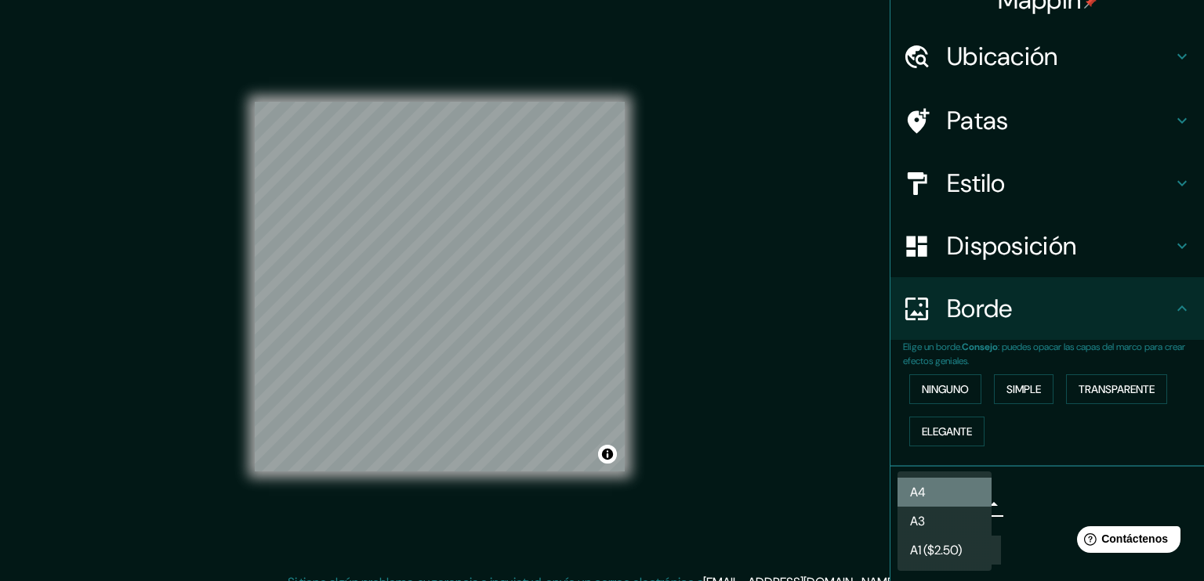
click at [937, 494] on li "A4" at bounding box center [944, 492] width 94 height 29
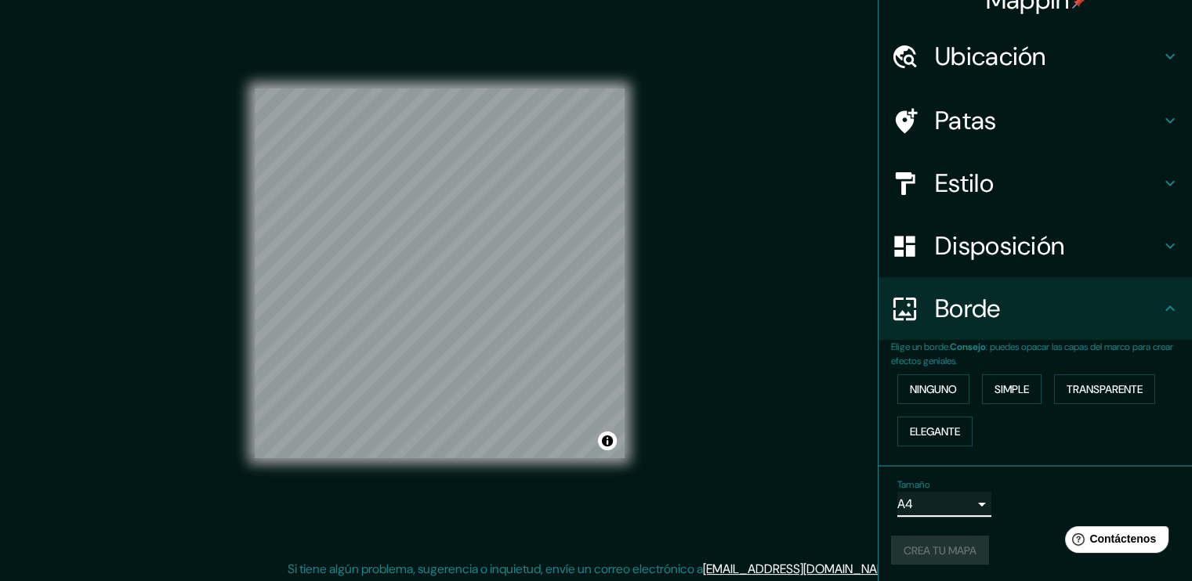
scroll to position [16, 0]
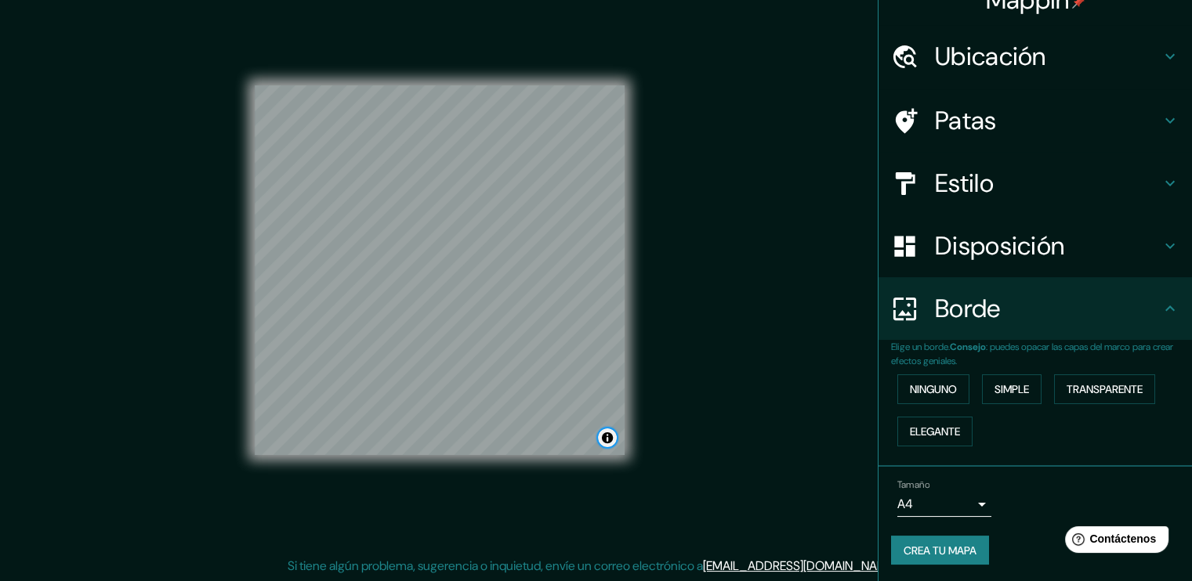
click at [605, 436] on button "Activar o desactivar atribución" at bounding box center [607, 438] width 19 height 19
click at [571, 443] on font "Mejorar este mapa" at bounding box center [553, 438] width 82 height 11
